Goal: Task Accomplishment & Management: Manage account settings

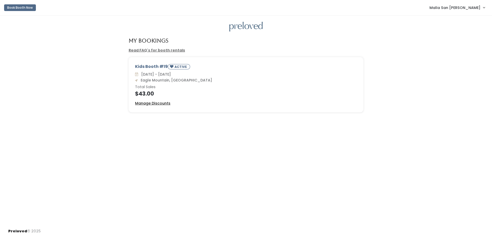
click at [150, 103] on u "Manage Discounts" at bounding box center [152, 103] width 35 height 5
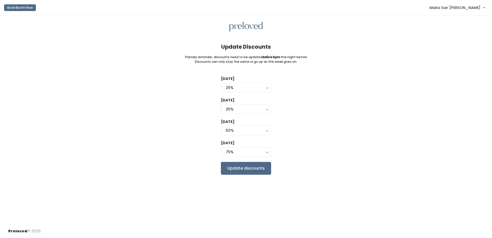
click at [241, 27] on img at bounding box center [245, 27] width 33 height 10
click at [447, 3] on link "Malia San [PERSON_NAME]" at bounding box center [457, 7] width 66 height 11
click at [449, 22] on icon at bounding box center [450, 20] width 3 height 4
